Goal: Information Seeking & Learning: Compare options

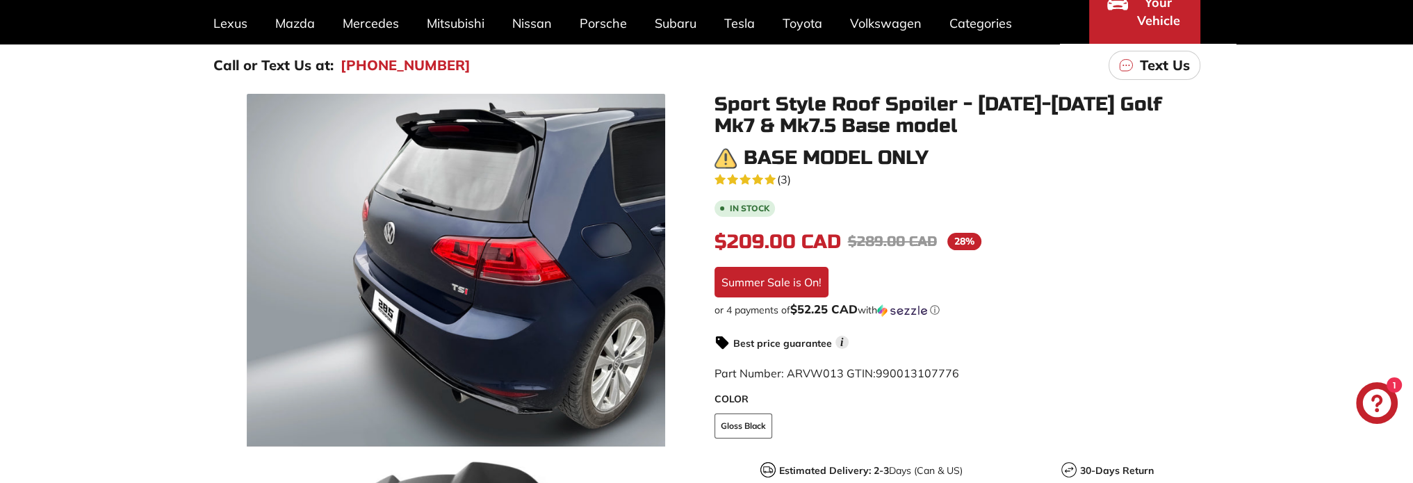
scroll to position [139, 0]
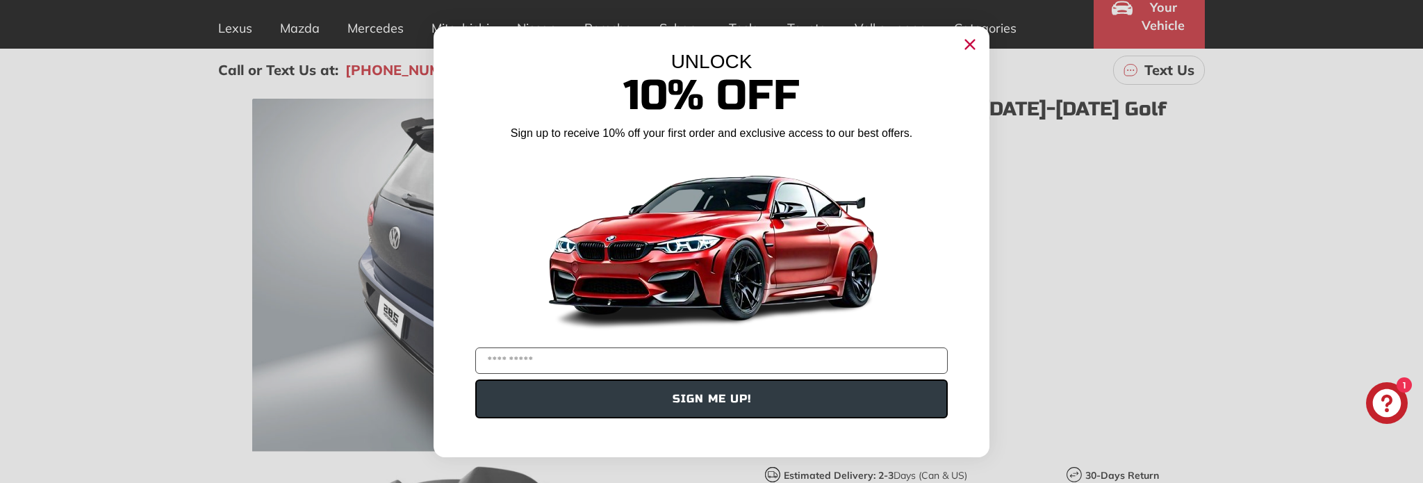
click at [972, 49] on circle "Close dialog" at bounding box center [970, 43] width 21 height 21
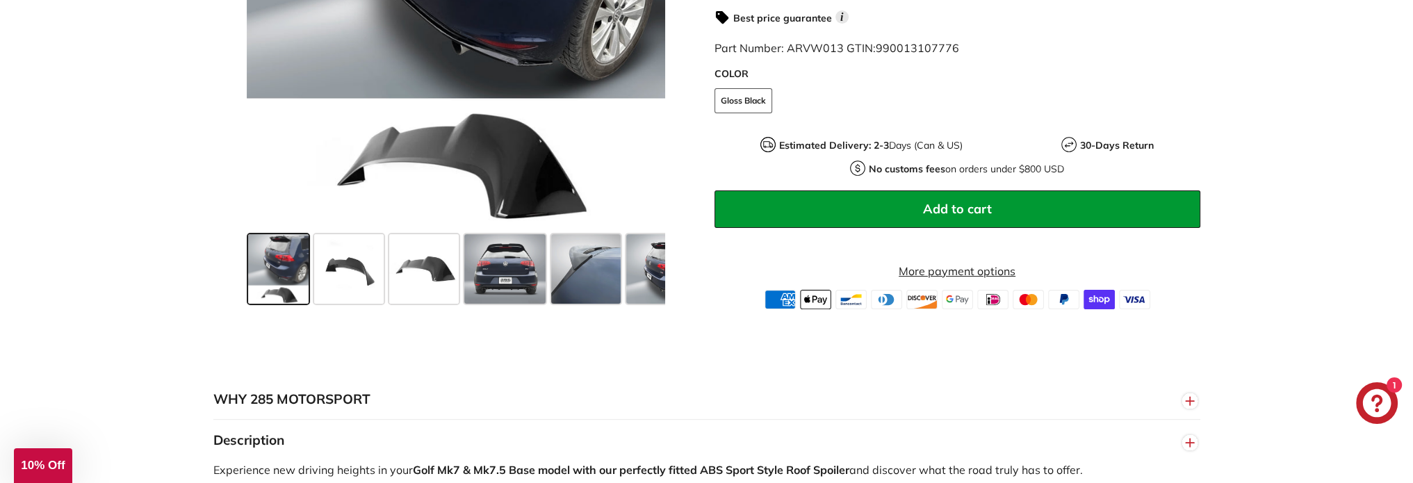
scroll to position [556, 0]
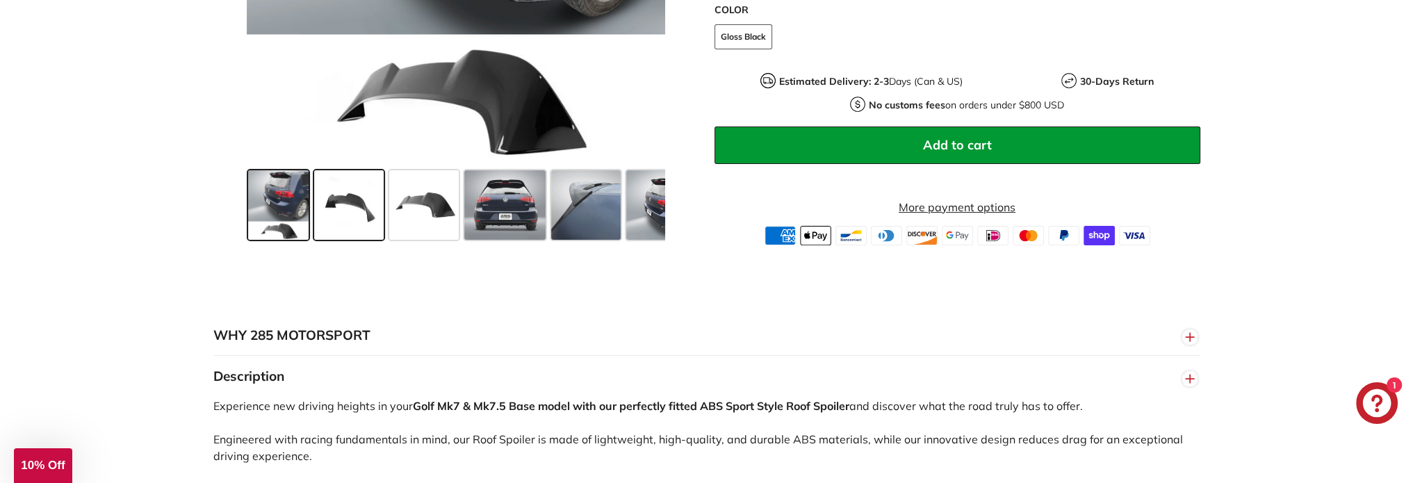
click at [348, 215] on span at bounding box center [349, 205] width 70 height 70
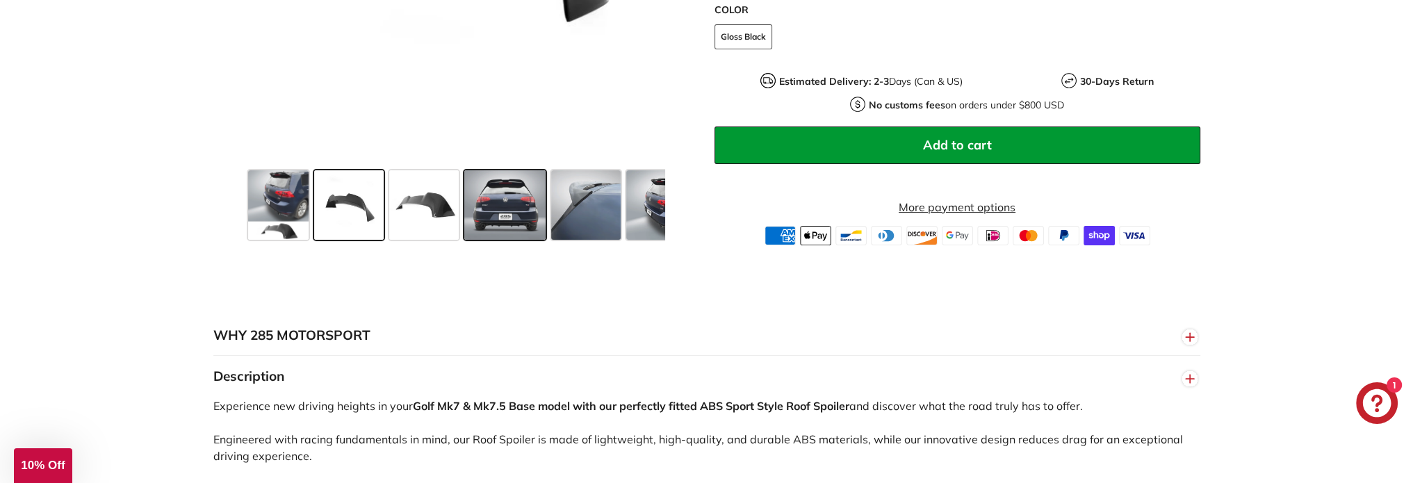
click at [505, 205] on span at bounding box center [505, 205] width 82 height 70
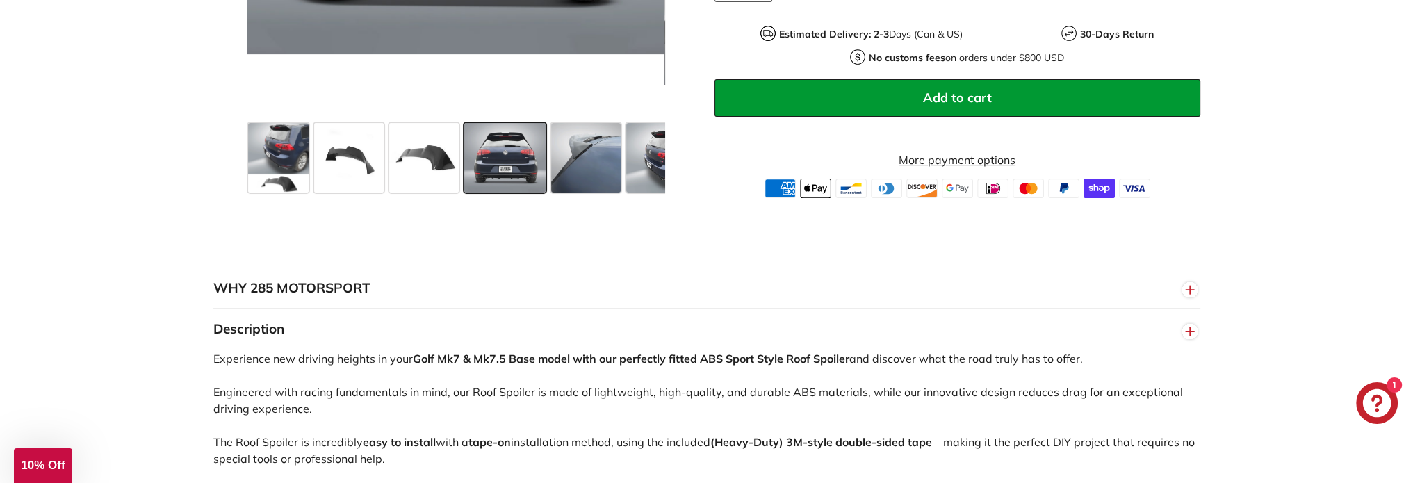
scroll to position [626, 0]
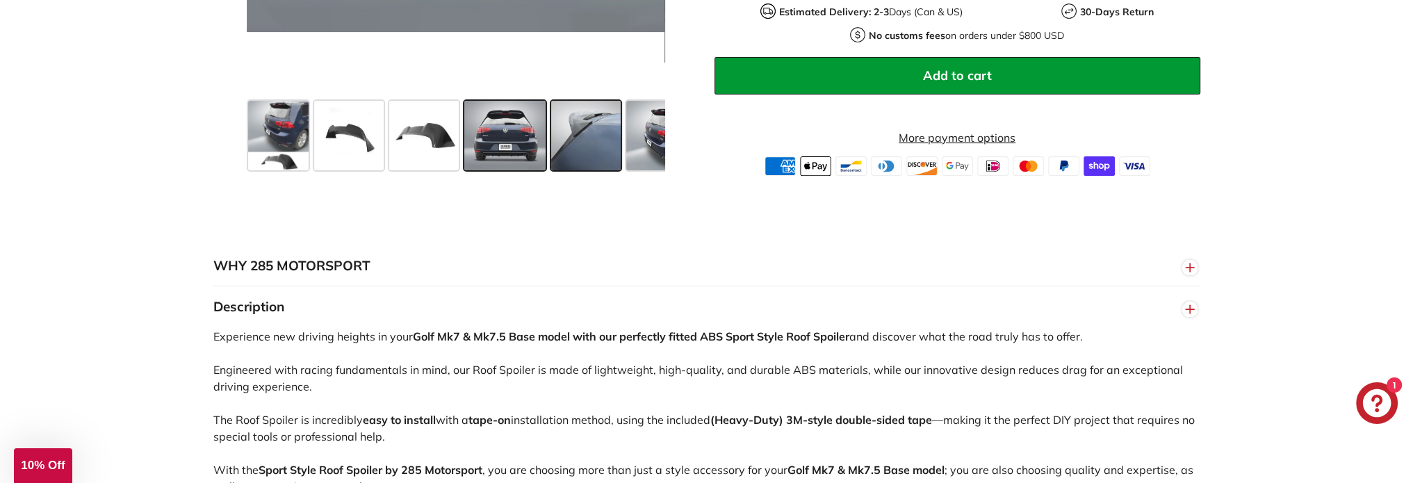
click at [572, 136] on span at bounding box center [586, 136] width 70 height 70
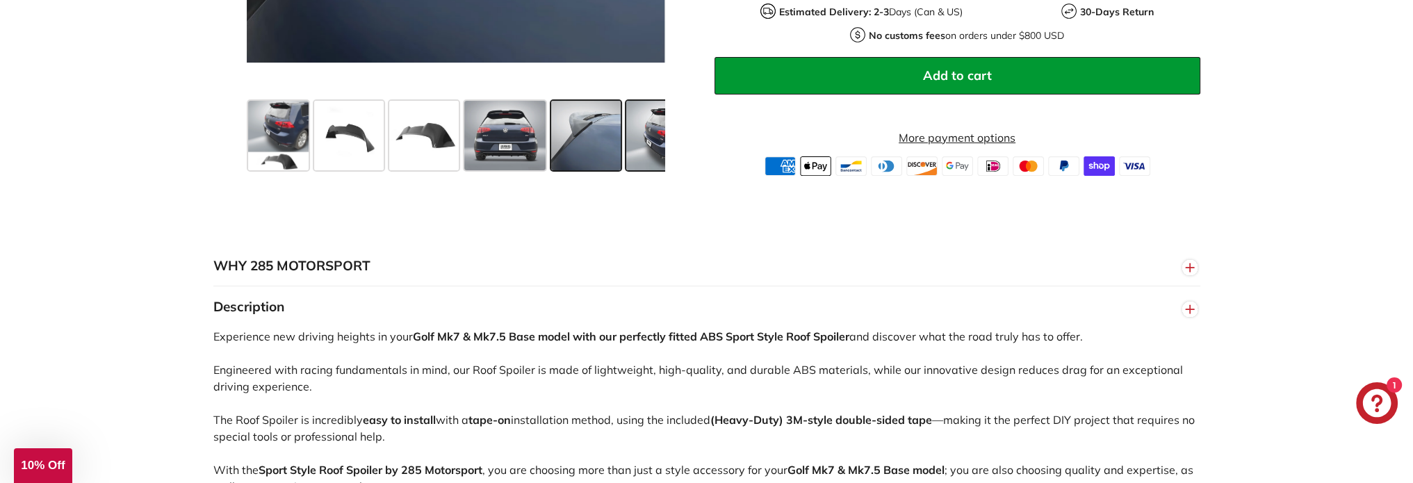
click at [645, 147] on span at bounding box center [661, 136] width 70 height 70
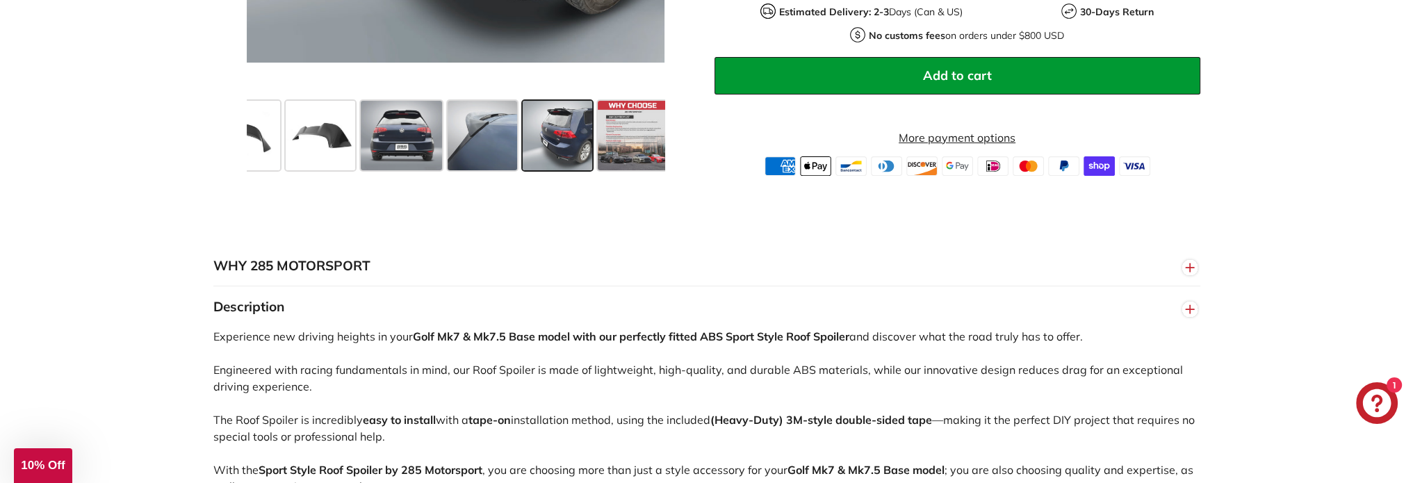
scroll to position [0, 108]
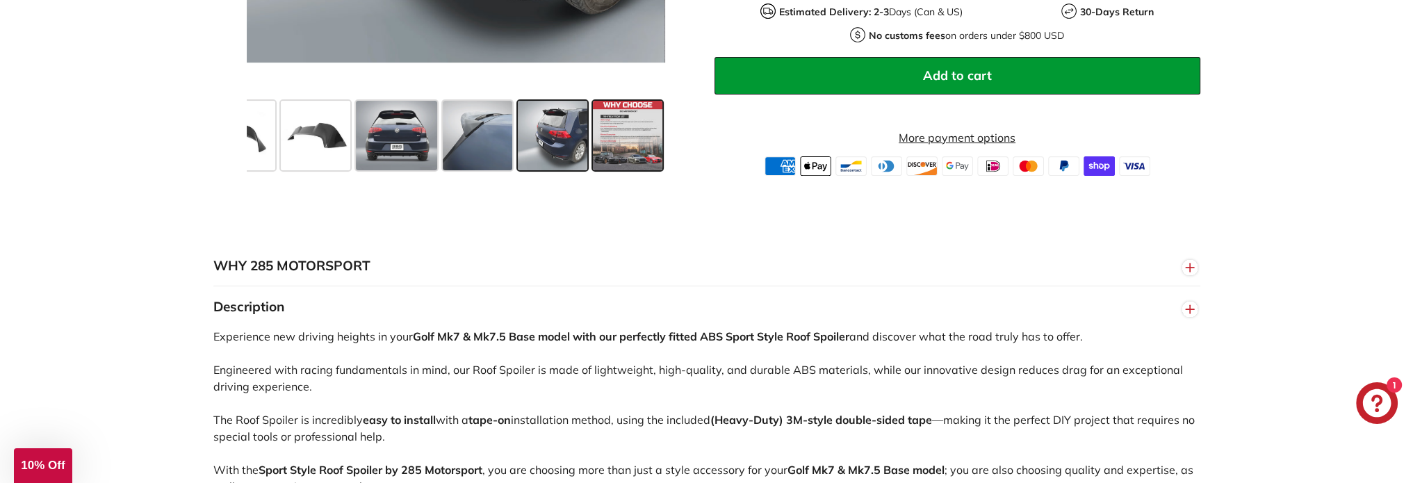
click at [645, 130] on span at bounding box center [628, 136] width 70 height 70
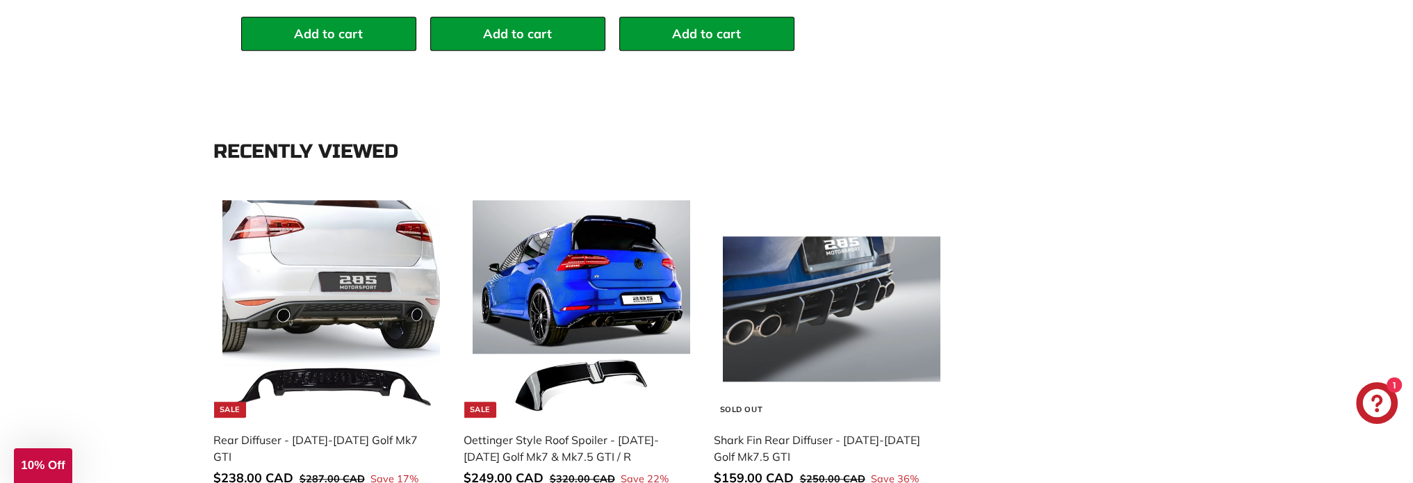
scroll to position [1668, 0]
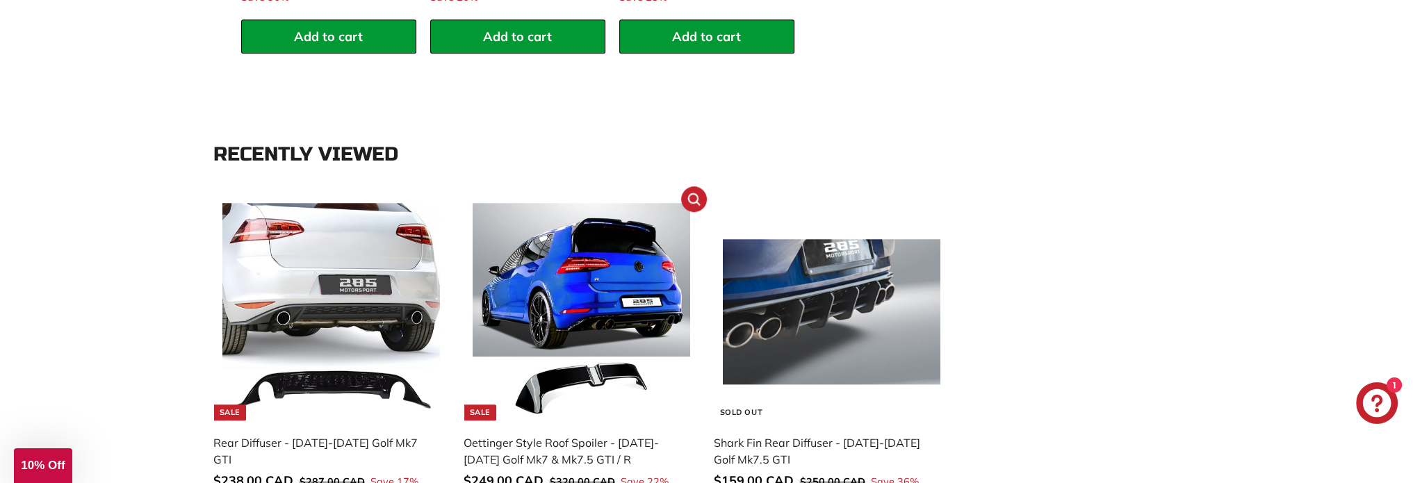
click at [613, 265] on img at bounding box center [582, 312] width 218 height 218
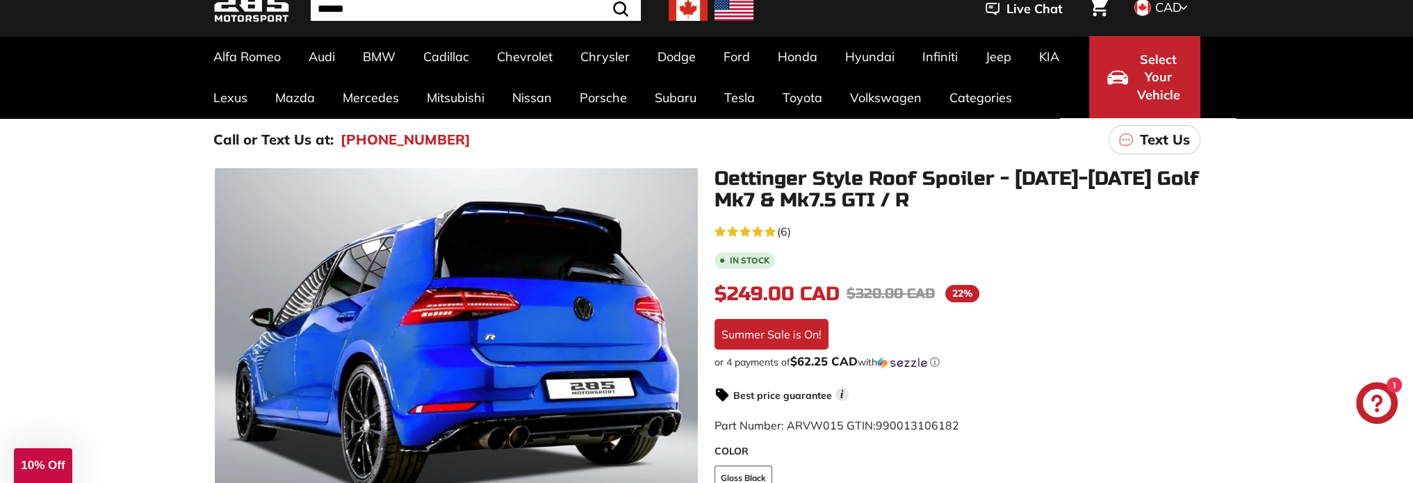
scroll to position [70, 0]
